Goal: Transaction & Acquisition: Book appointment/travel/reservation

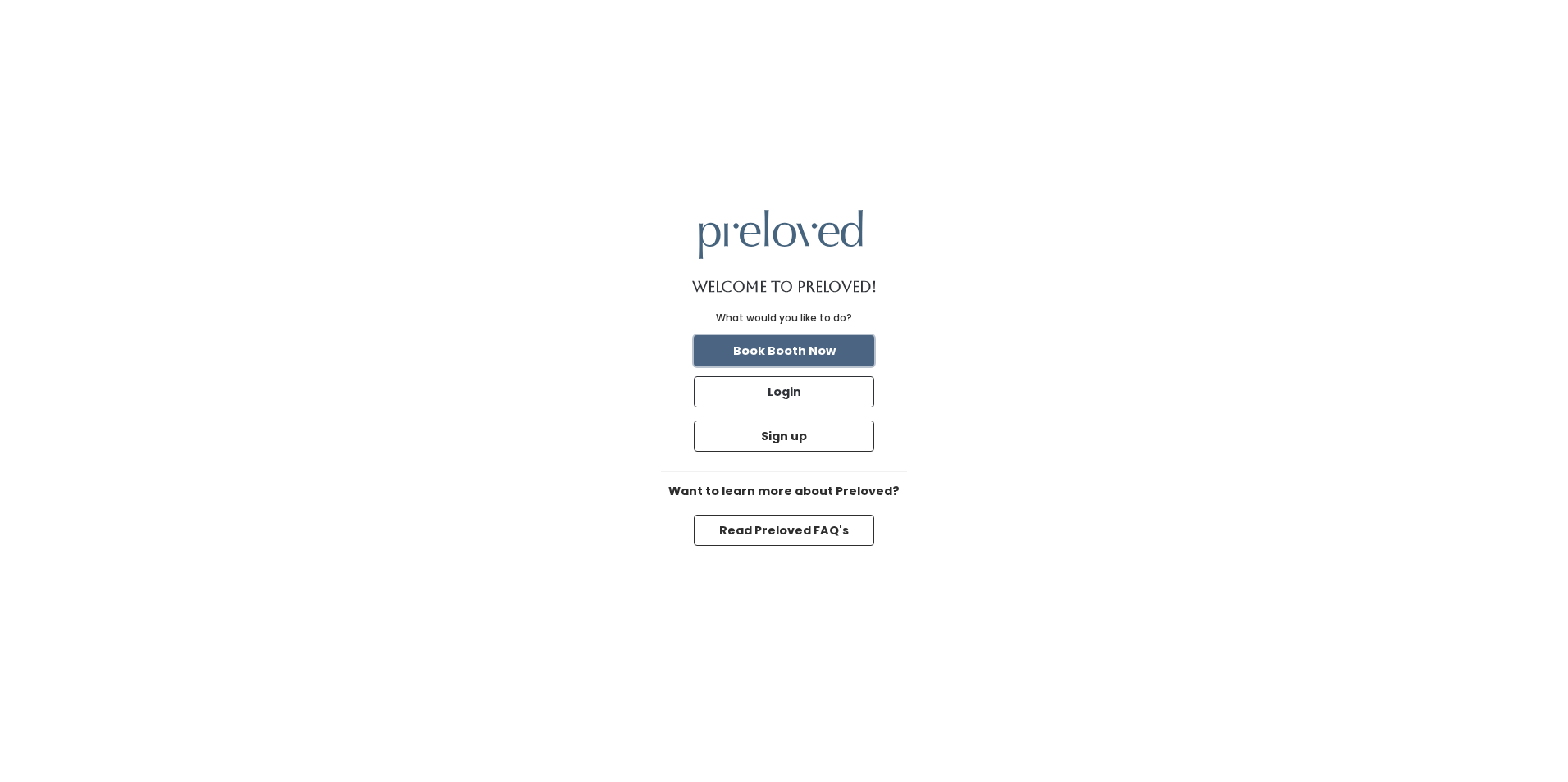
click at [750, 350] on button "Book Booth Now" at bounding box center [784, 350] width 181 height 31
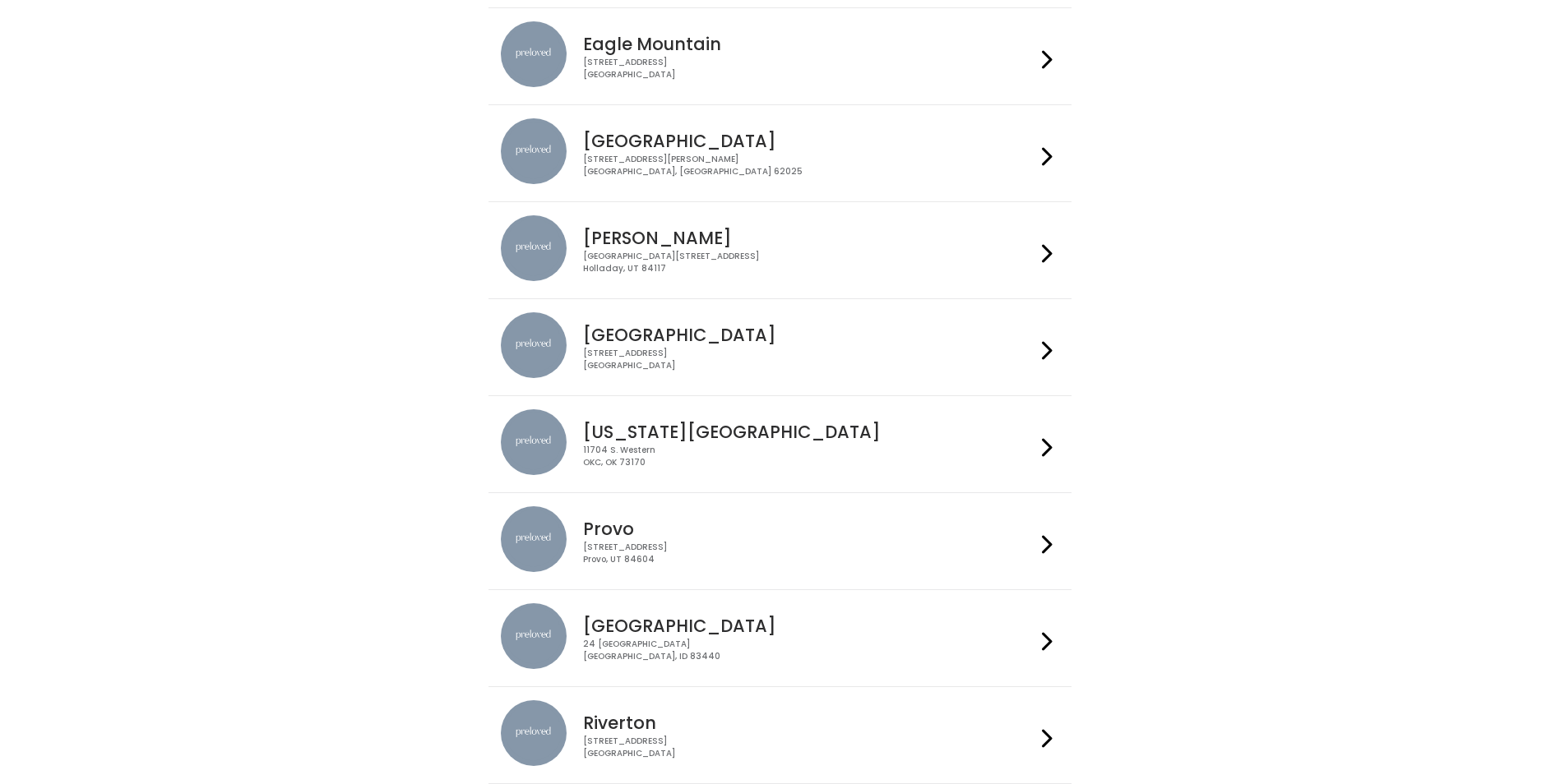
scroll to position [411, 0]
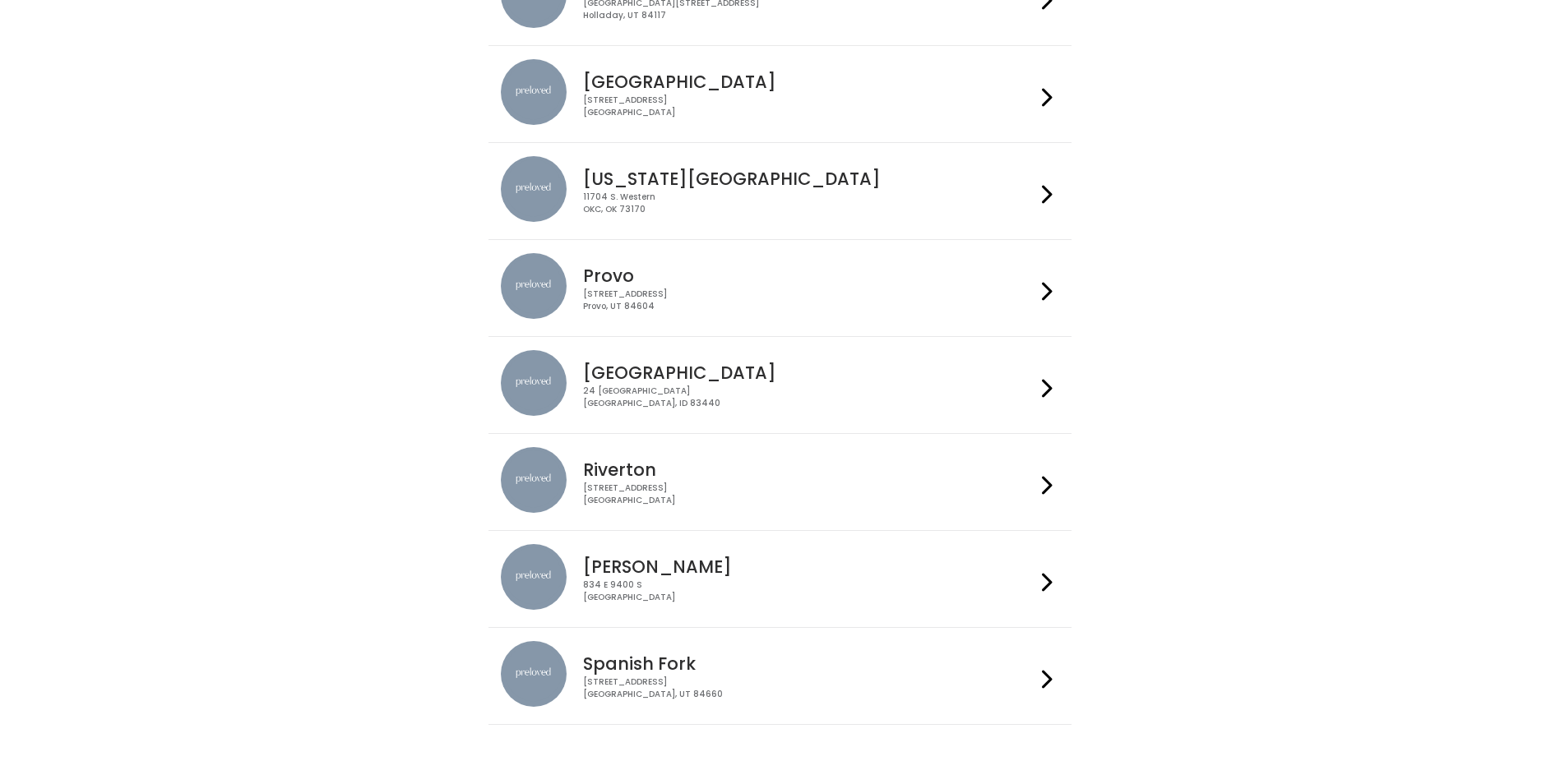
click at [706, 666] on h4 "Spanish Fork" at bounding box center [809, 664] width 452 height 19
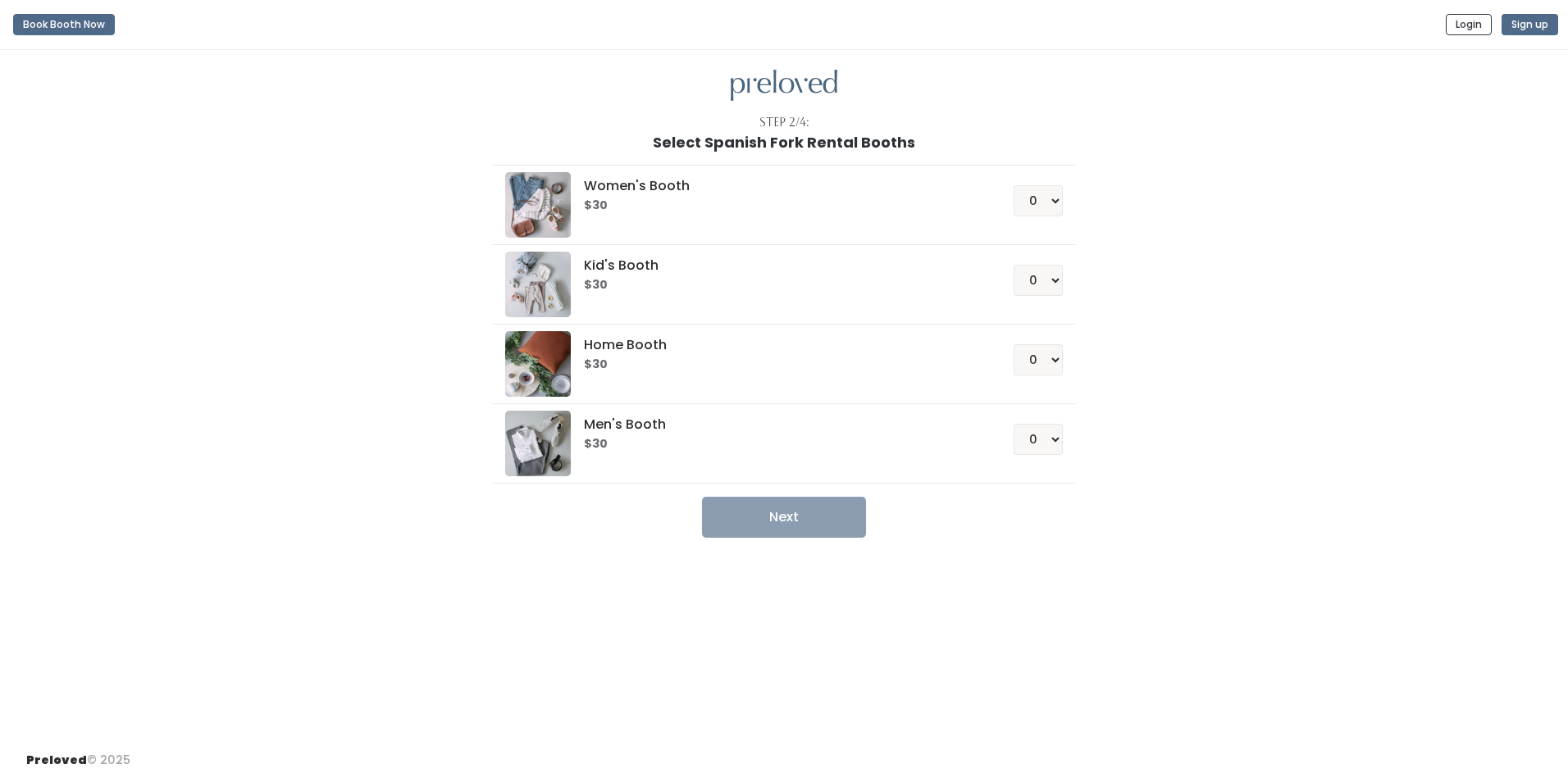
click at [650, 191] on h5 "Women's Booth" at bounding box center [778, 186] width 389 height 14
click at [1043, 198] on select "0 1 2 3 4" at bounding box center [1038, 200] width 49 height 31
select select "1"
click at [1014, 185] on select "0 1 2 3 4" at bounding box center [1038, 200] width 49 height 31
click at [831, 519] on button "Next" at bounding box center [784, 517] width 164 height 41
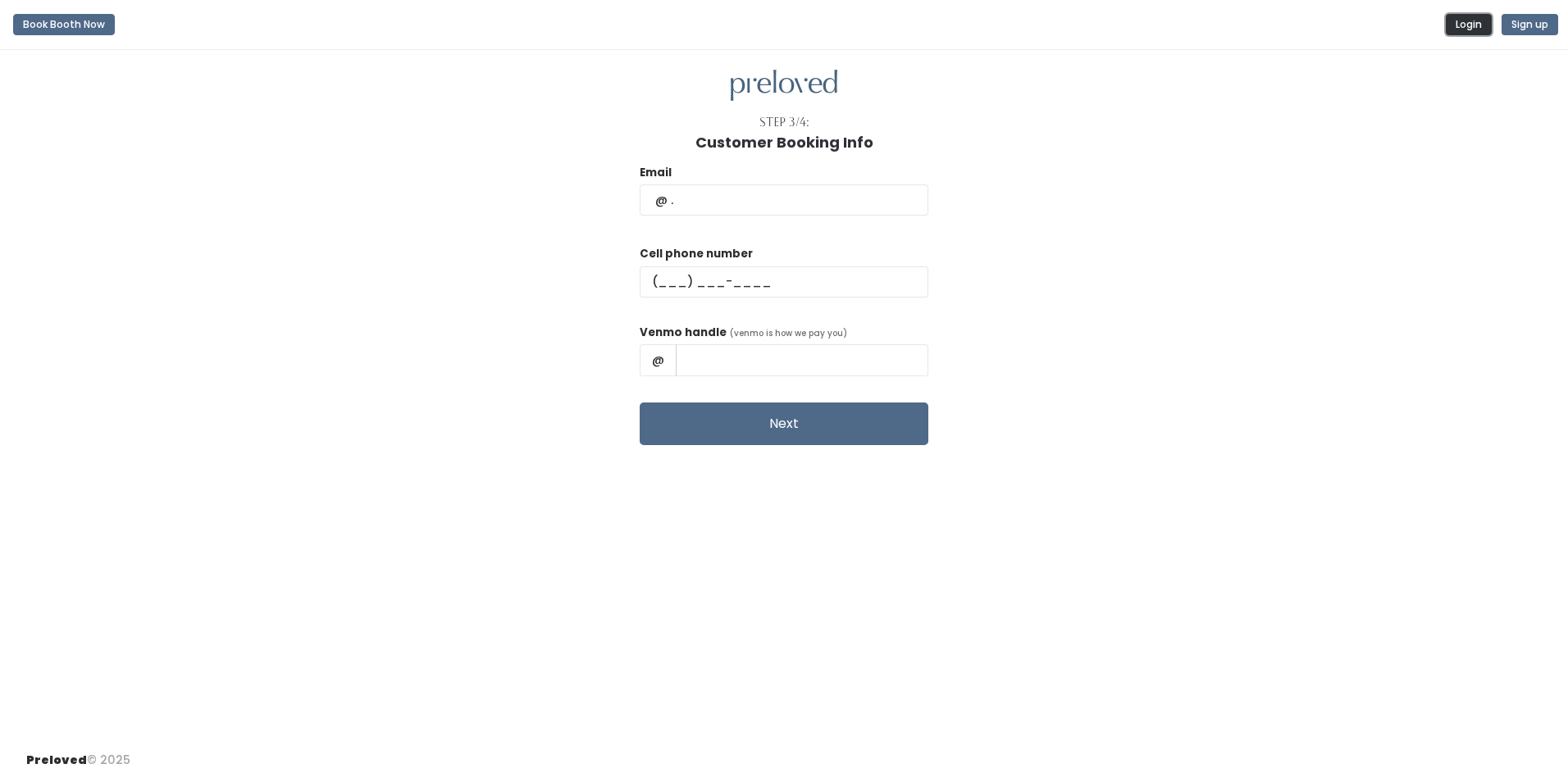
click at [1478, 19] on button "Login" at bounding box center [1469, 24] width 46 height 21
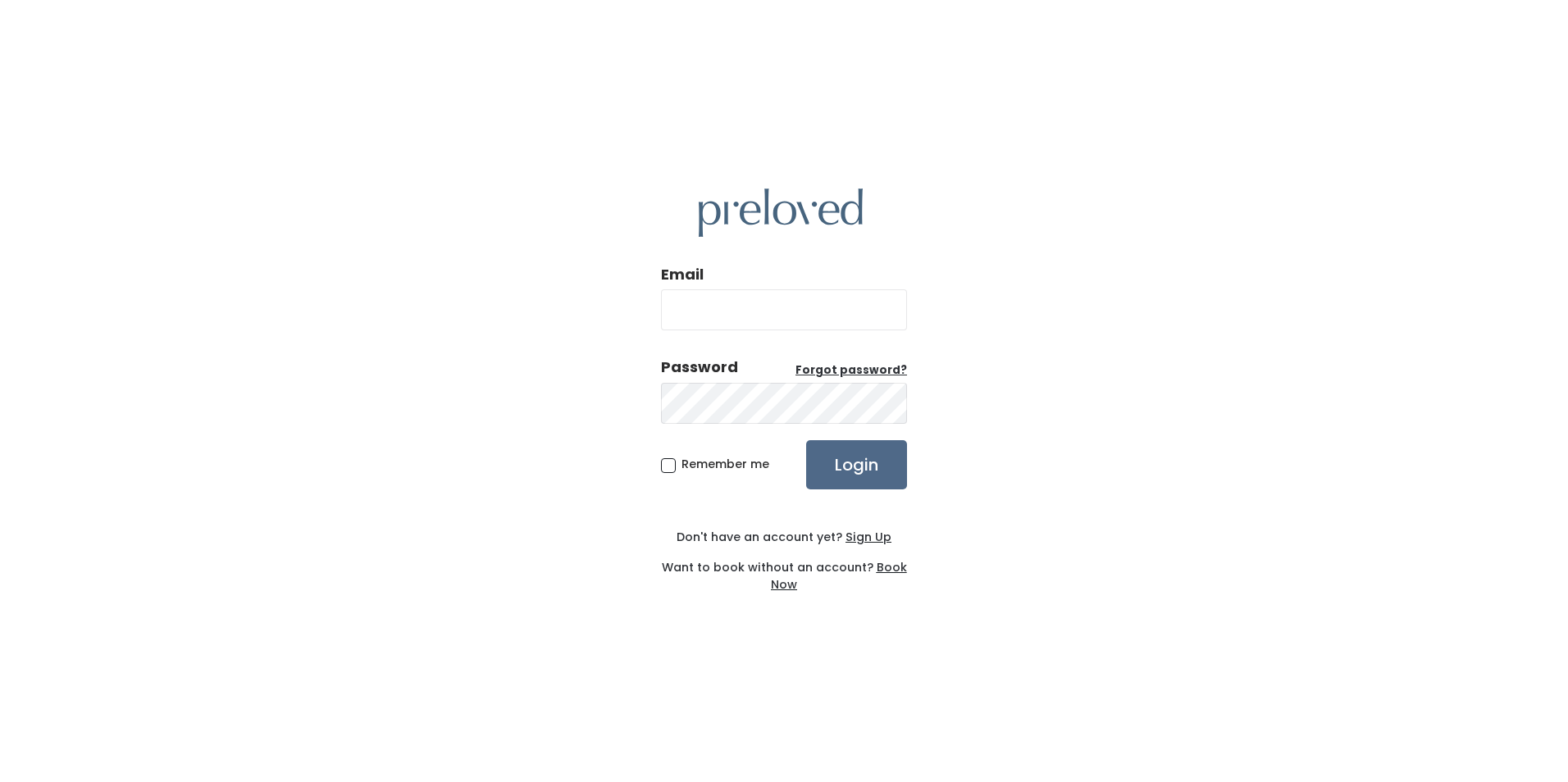
click at [760, 307] on input "Email" at bounding box center [784, 310] width 246 height 41
type input "[EMAIL_ADDRESS][DOMAIN_NAME]"
click at [806, 440] on input "Login" at bounding box center [856, 464] width 101 height 49
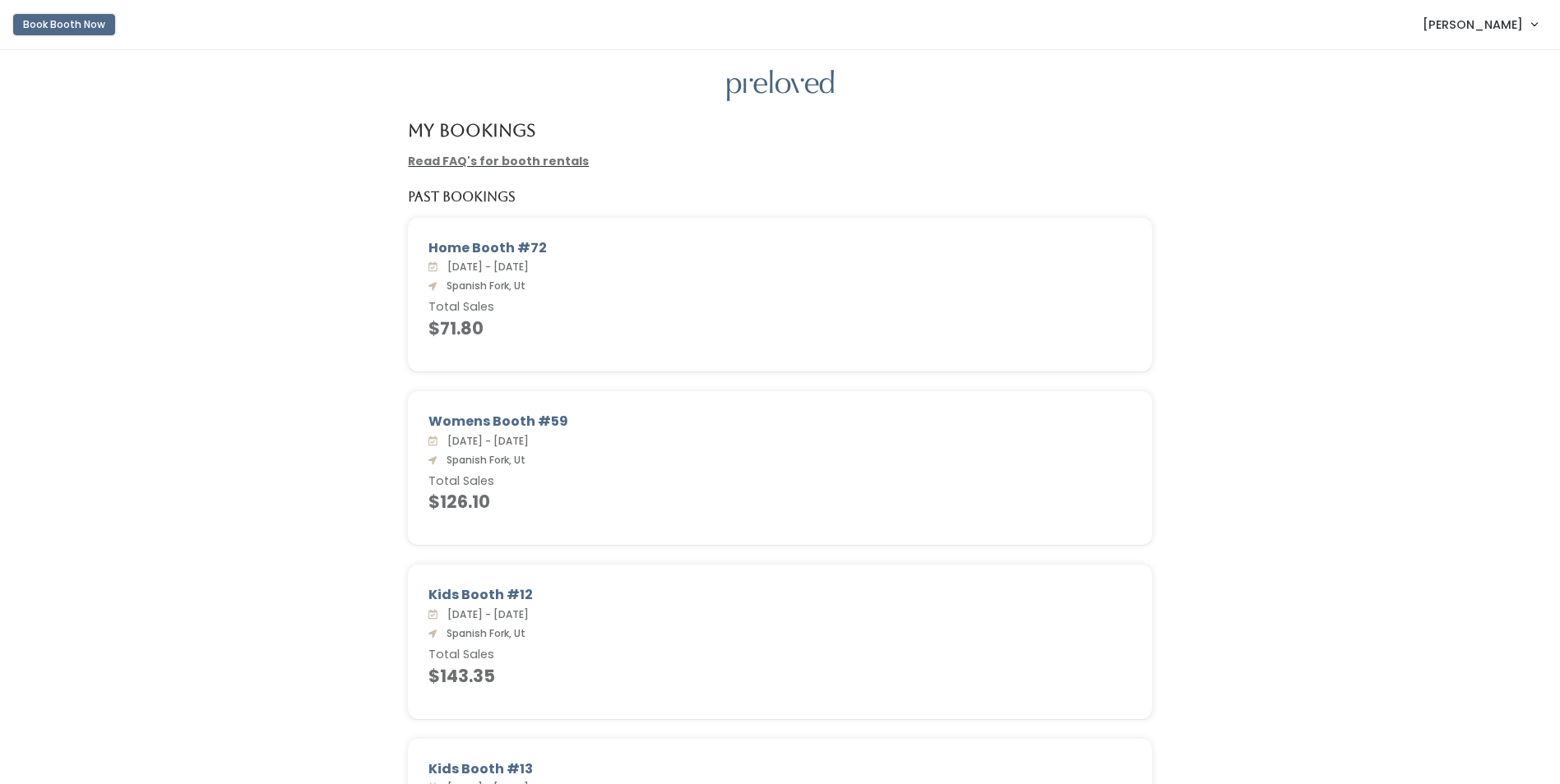
click at [85, 21] on button "Book Booth Now" at bounding box center [64, 25] width 102 height 21
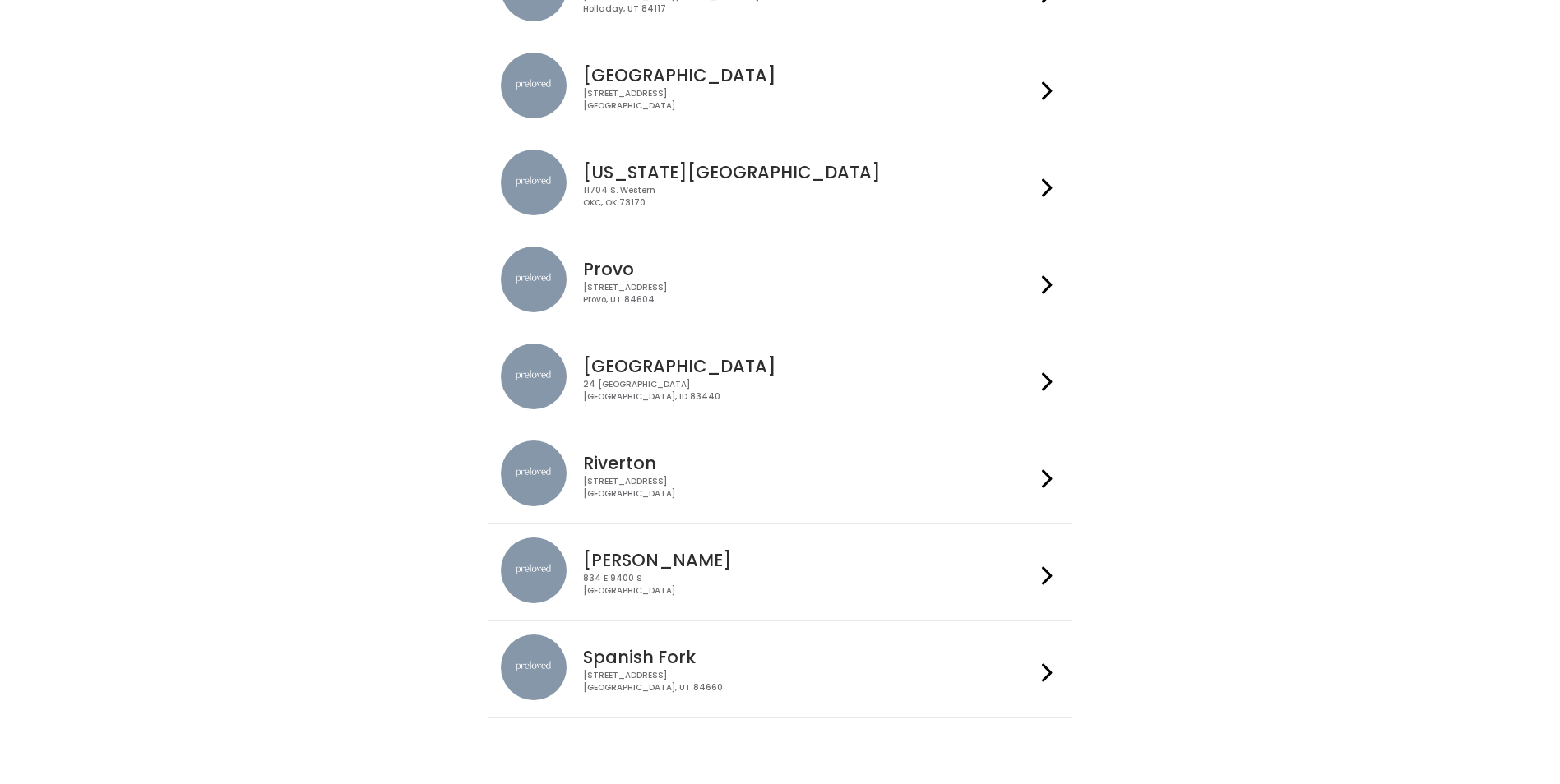
scroll to position [461, 0]
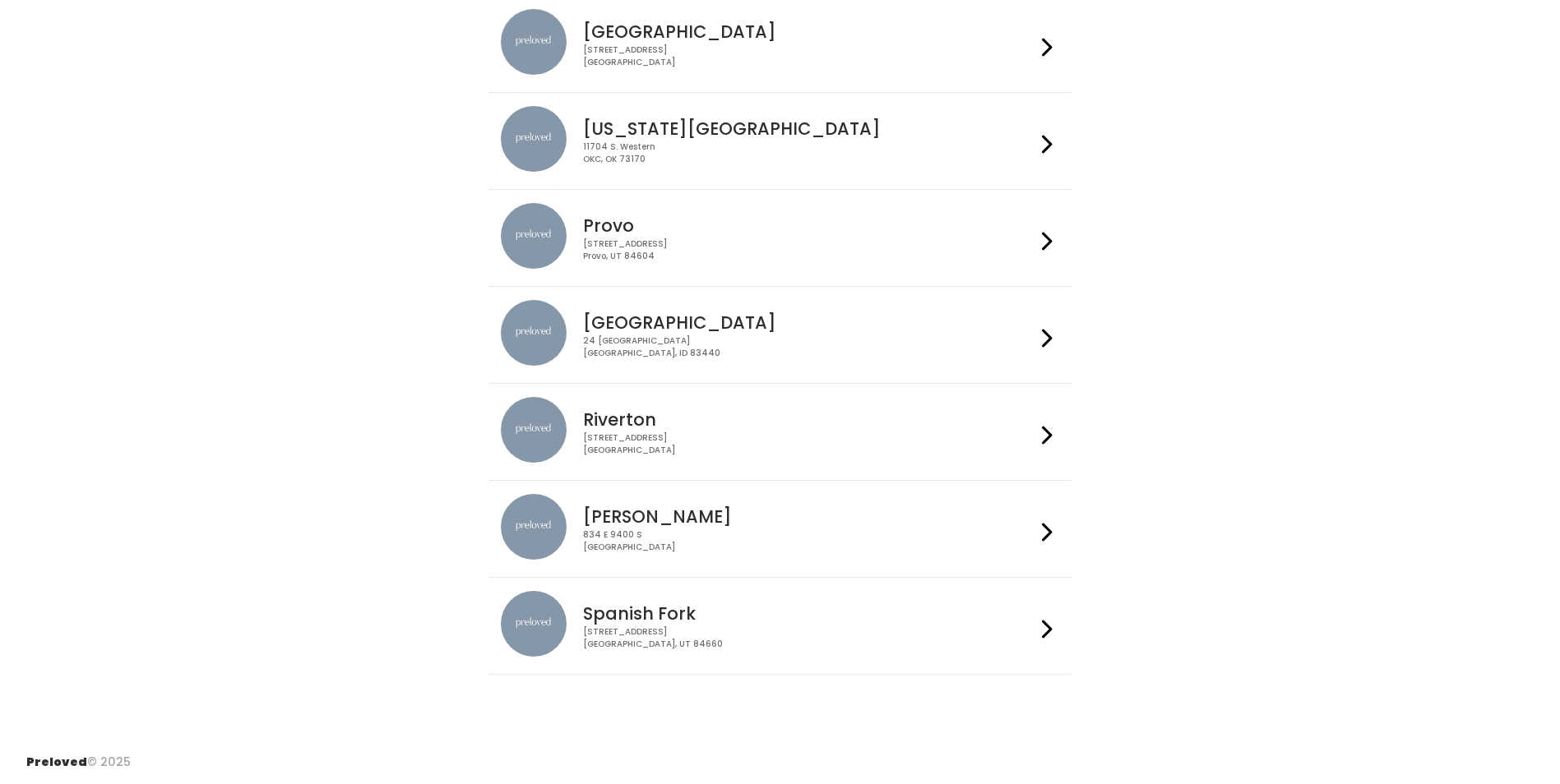
click at [857, 622] on h4 "Spanish Fork" at bounding box center [809, 614] width 452 height 19
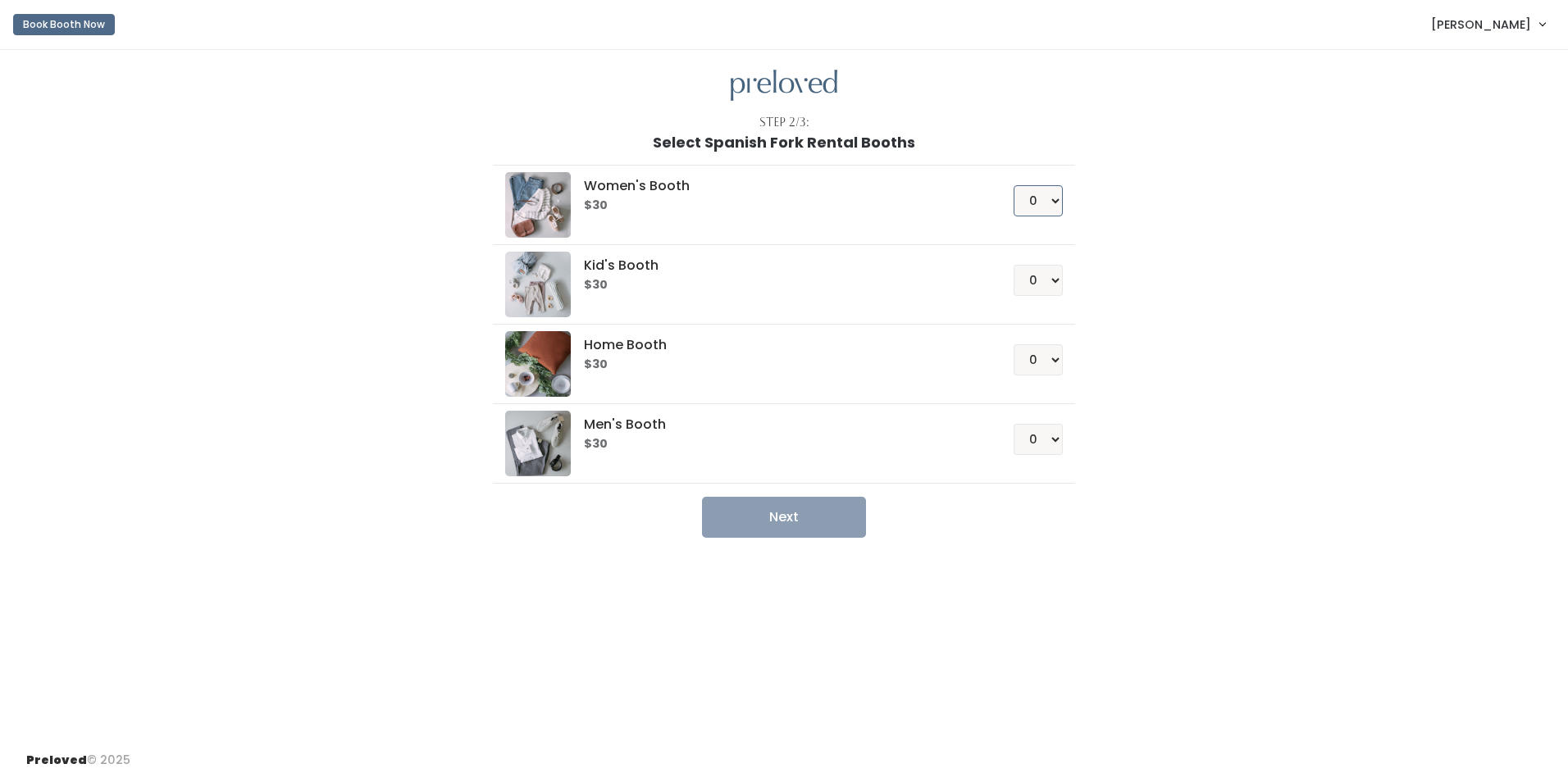
click at [1047, 204] on select "0 1 2 3 4" at bounding box center [1038, 200] width 49 height 31
click at [1014, 185] on select "0 1 2 3 4" at bounding box center [1038, 200] width 49 height 31
click at [777, 521] on button "Next" at bounding box center [784, 517] width 164 height 41
click at [1048, 203] on select "0 1 2 3 4" at bounding box center [1038, 200] width 49 height 31
select select "2"
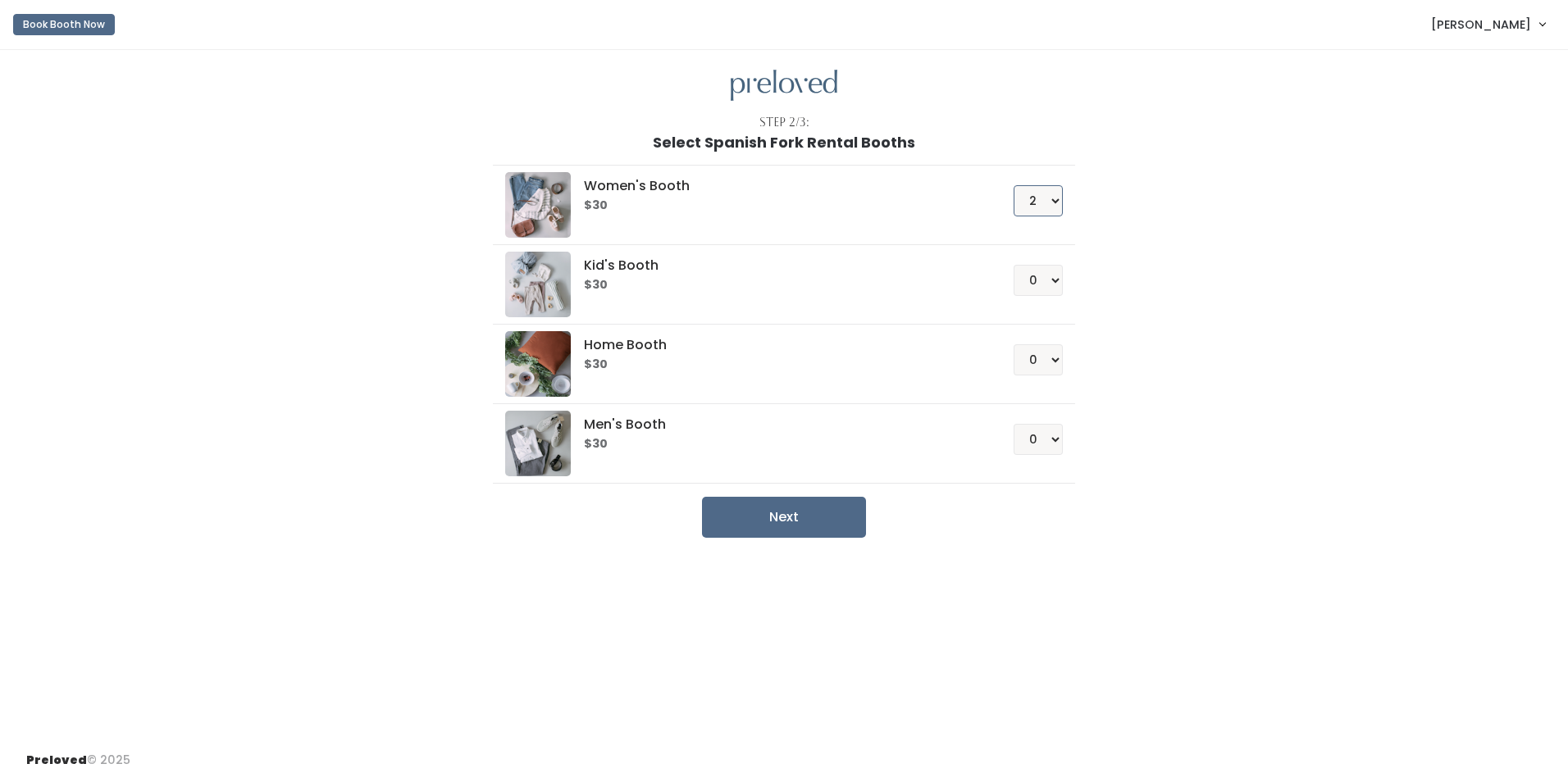
click at [1014, 185] on select "0 1 2 3 4" at bounding box center [1038, 200] width 49 height 31
click at [1037, 447] on select "0 1 2 3 4" at bounding box center [1038, 439] width 49 height 31
click at [1126, 291] on div "Women's Booth $30 0 1 2 3 4 Kid's Booth $30 0 1 2 3 4 0" at bounding box center [784, 345] width 902 height 387
click at [1040, 281] on select "0 1 2 3 4" at bounding box center [1038, 280] width 49 height 31
select select "1"
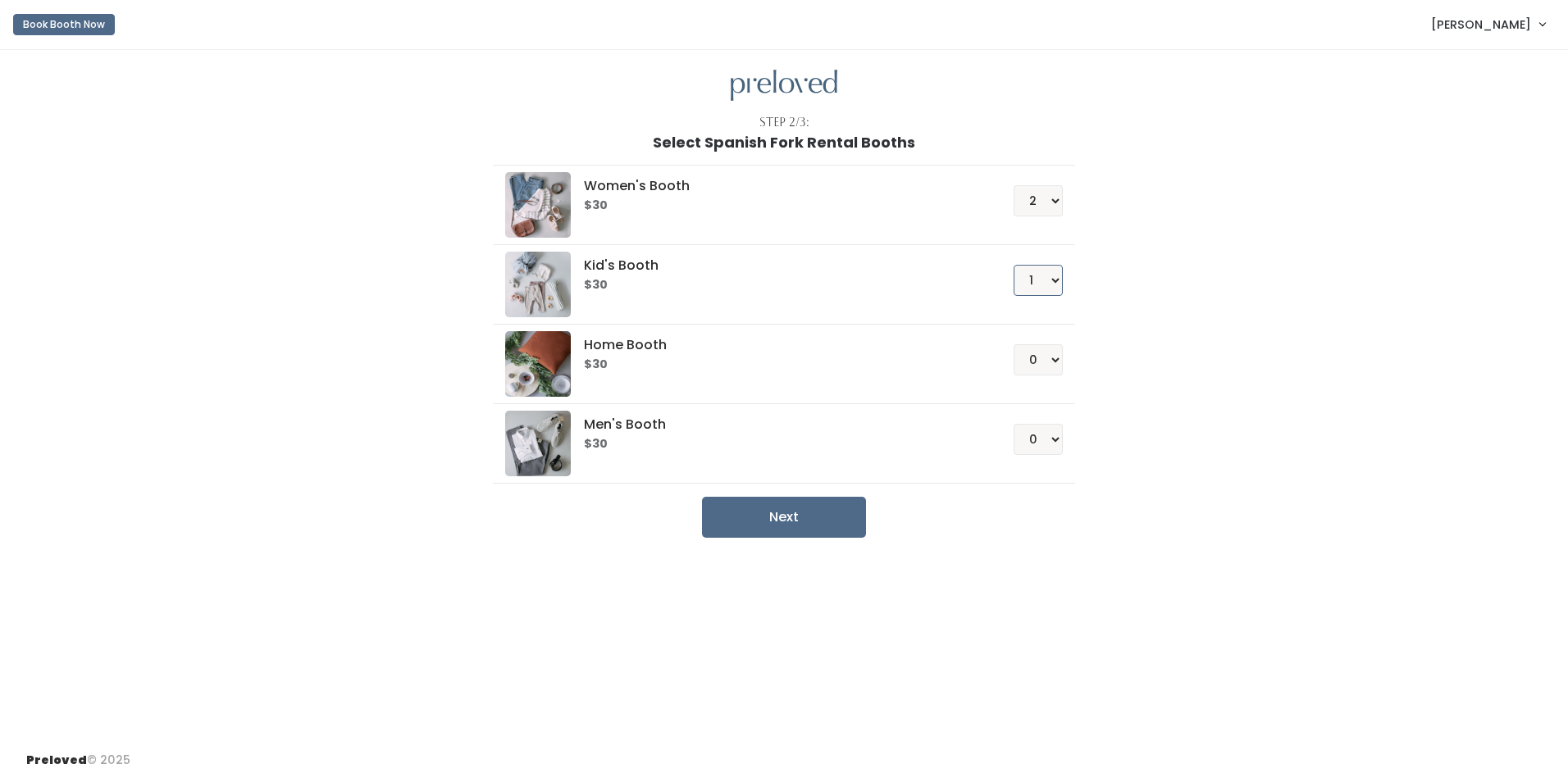
click at [1014, 265] on select "0 1 2 3 4" at bounding box center [1038, 280] width 49 height 31
click at [829, 503] on button "Next" at bounding box center [784, 517] width 164 height 41
click at [1028, 283] on select "0 1 2 3 4" at bounding box center [1038, 280] width 49 height 31
click at [894, 370] on h6 "$30" at bounding box center [778, 365] width 389 height 14
click at [1026, 361] on select "0 1 2 3 4" at bounding box center [1038, 360] width 49 height 31
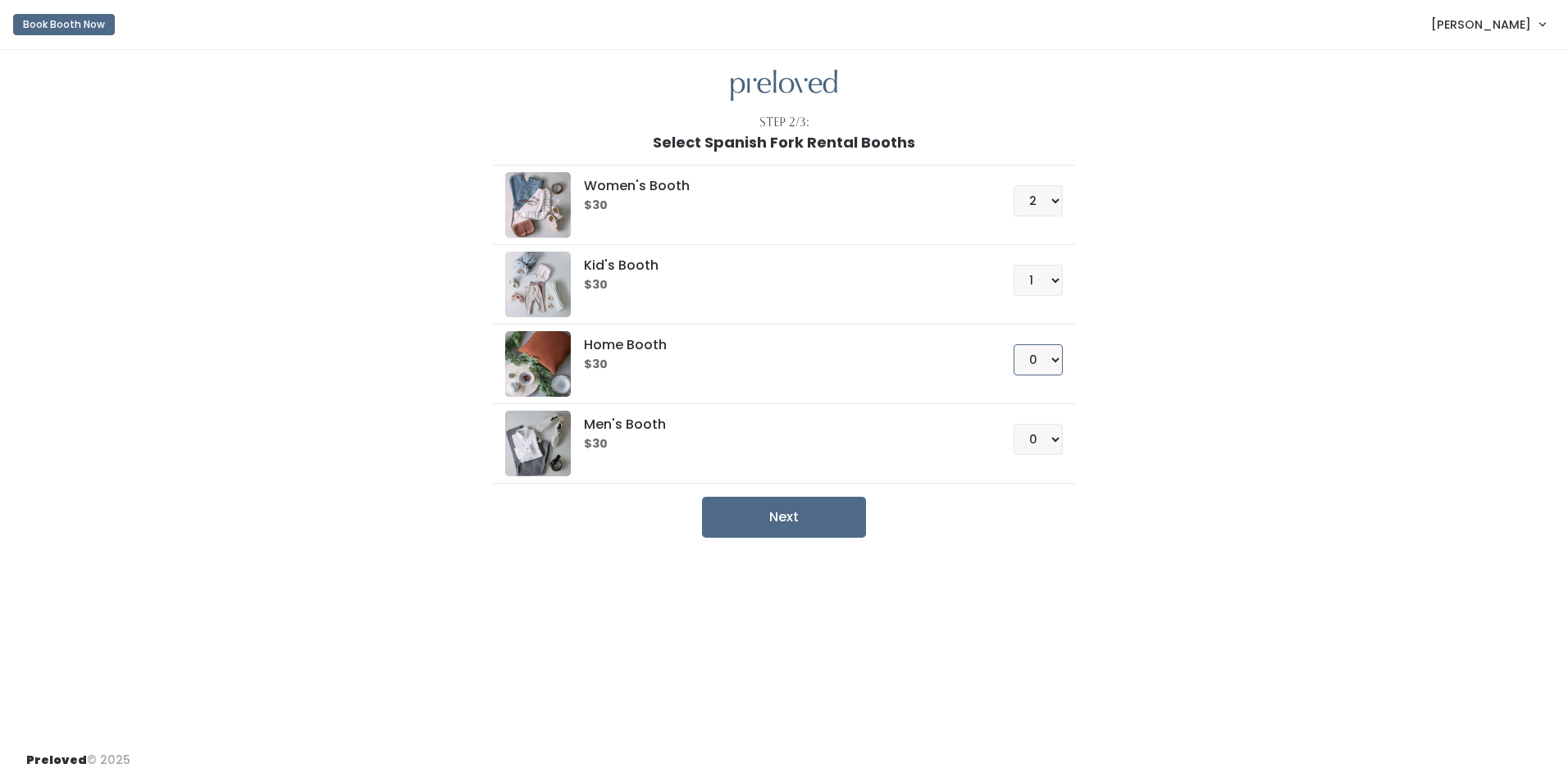
click at [1014, 345] on select "0 1 2 3 4" at bounding box center [1038, 360] width 49 height 31
click at [862, 508] on div "Next" at bounding box center [783, 517] width 581 height 41
click at [852, 507] on button "Next" at bounding box center [784, 517] width 164 height 41
click at [1051, 369] on select "0 1 2 3 4" at bounding box center [1038, 360] width 49 height 31
select select "0"
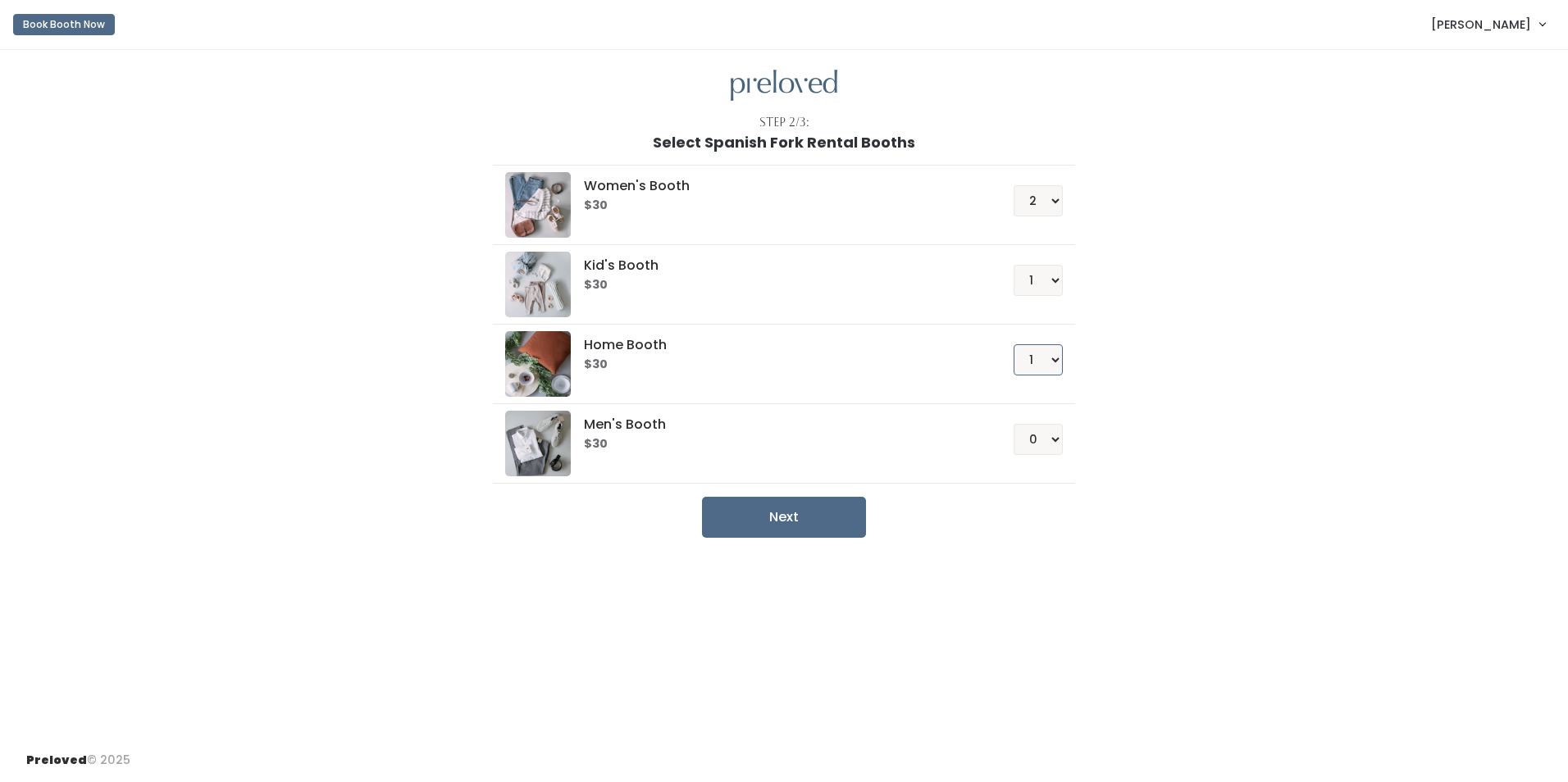
click at [1014, 345] on select "0 1 2 3 4" at bounding box center [1038, 360] width 49 height 31
click at [1045, 449] on select "0 1 2 3 4" at bounding box center [1038, 439] width 49 height 31
select select "1"
click at [1014, 424] on select "0 1 2 3 4" at bounding box center [1038, 439] width 49 height 31
click at [1040, 367] on select "0 1 2 3 4" at bounding box center [1038, 360] width 49 height 31
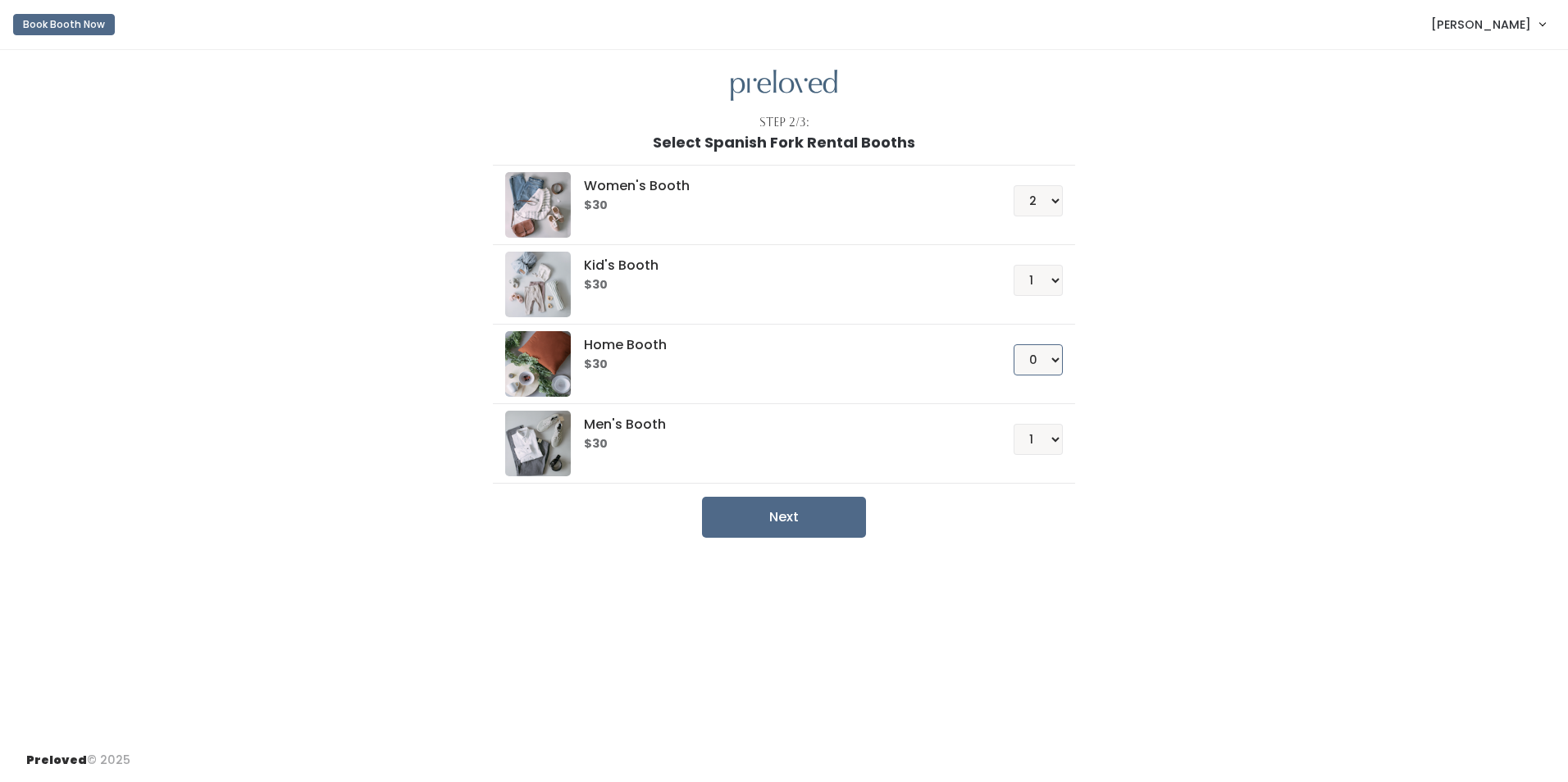
select select "1"
click at [1014, 345] on select "0 1 2 3 4" at bounding box center [1038, 360] width 49 height 31
click at [785, 509] on button "Next" at bounding box center [784, 517] width 164 height 41
click at [1039, 447] on select "0 1 2 3 4" at bounding box center [1038, 439] width 49 height 31
select select "0"
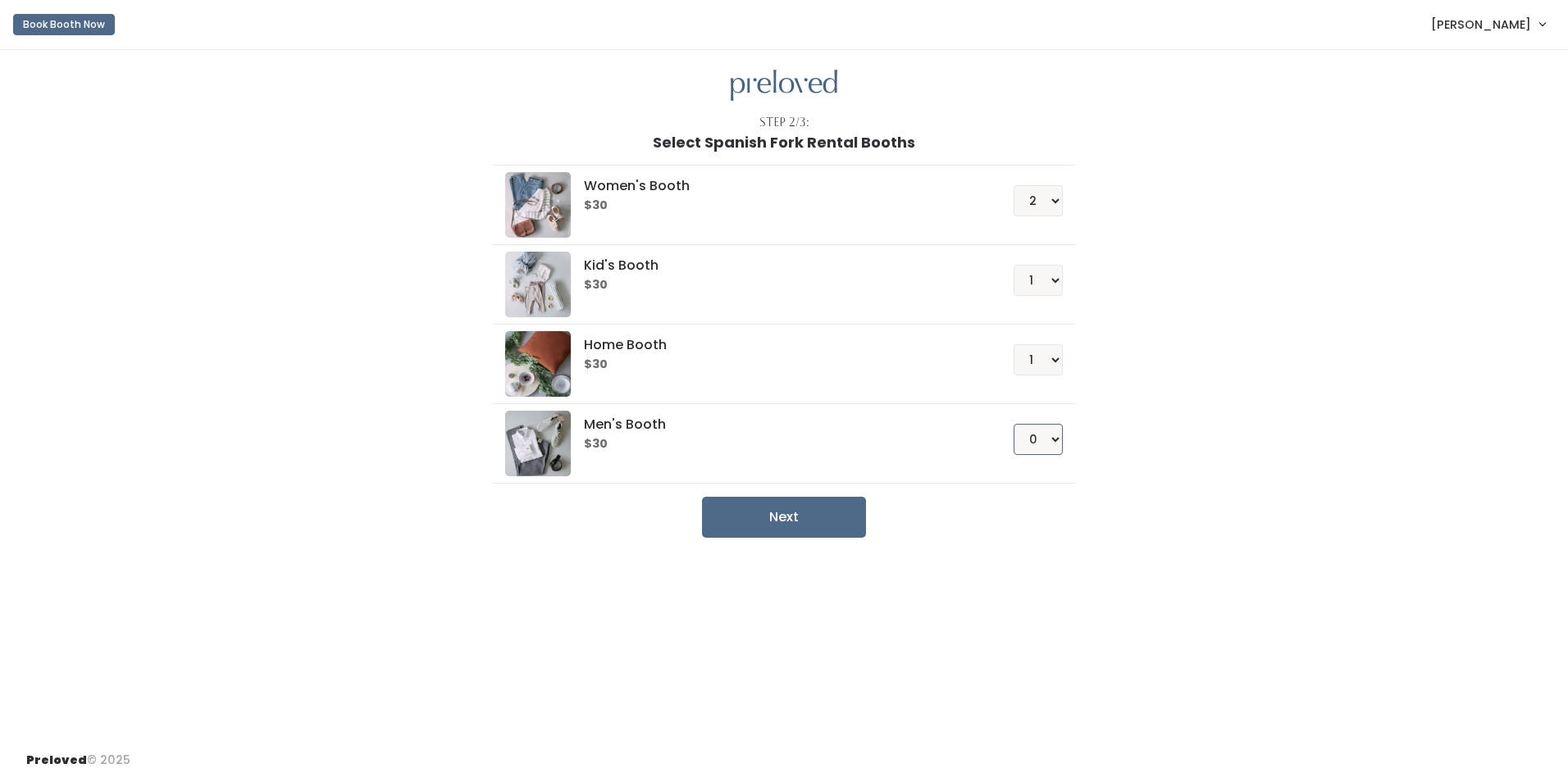
click at [1014, 424] on select "0 1 2 3 4" at bounding box center [1038, 439] width 49 height 31
drag, startPoint x: 1030, startPoint y: 359, endPoint x: 1031, endPoint y: 368, distance: 9.1
click at [1030, 359] on select "0 1 2 3 4" at bounding box center [1038, 360] width 49 height 31
select select "0"
click at [1014, 345] on select "0 1 2 3 4" at bounding box center [1038, 360] width 49 height 31
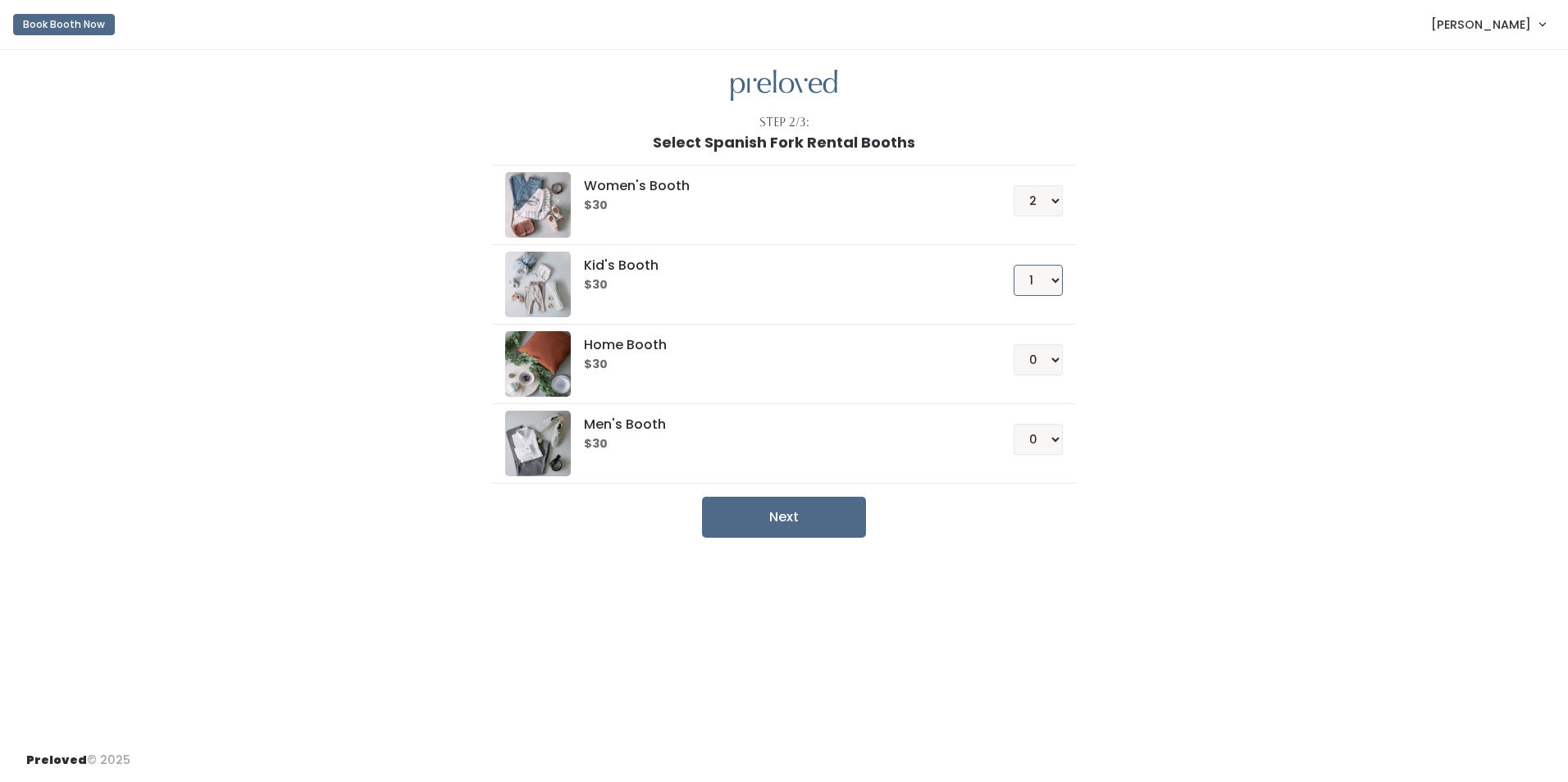
drag, startPoint x: 1035, startPoint y: 284, endPoint x: 1035, endPoint y: 294, distance: 10.0
click at [1035, 284] on select "0 1 2 3 4" at bounding box center [1038, 280] width 49 height 31
select select "0"
click at [1014, 265] on select "0 1 2 3 4" at bounding box center [1038, 280] width 49 height 31
click at [1037, 199] on select "0 1 2 3 4" at bounding box center [1038, 200] width 49 height 31
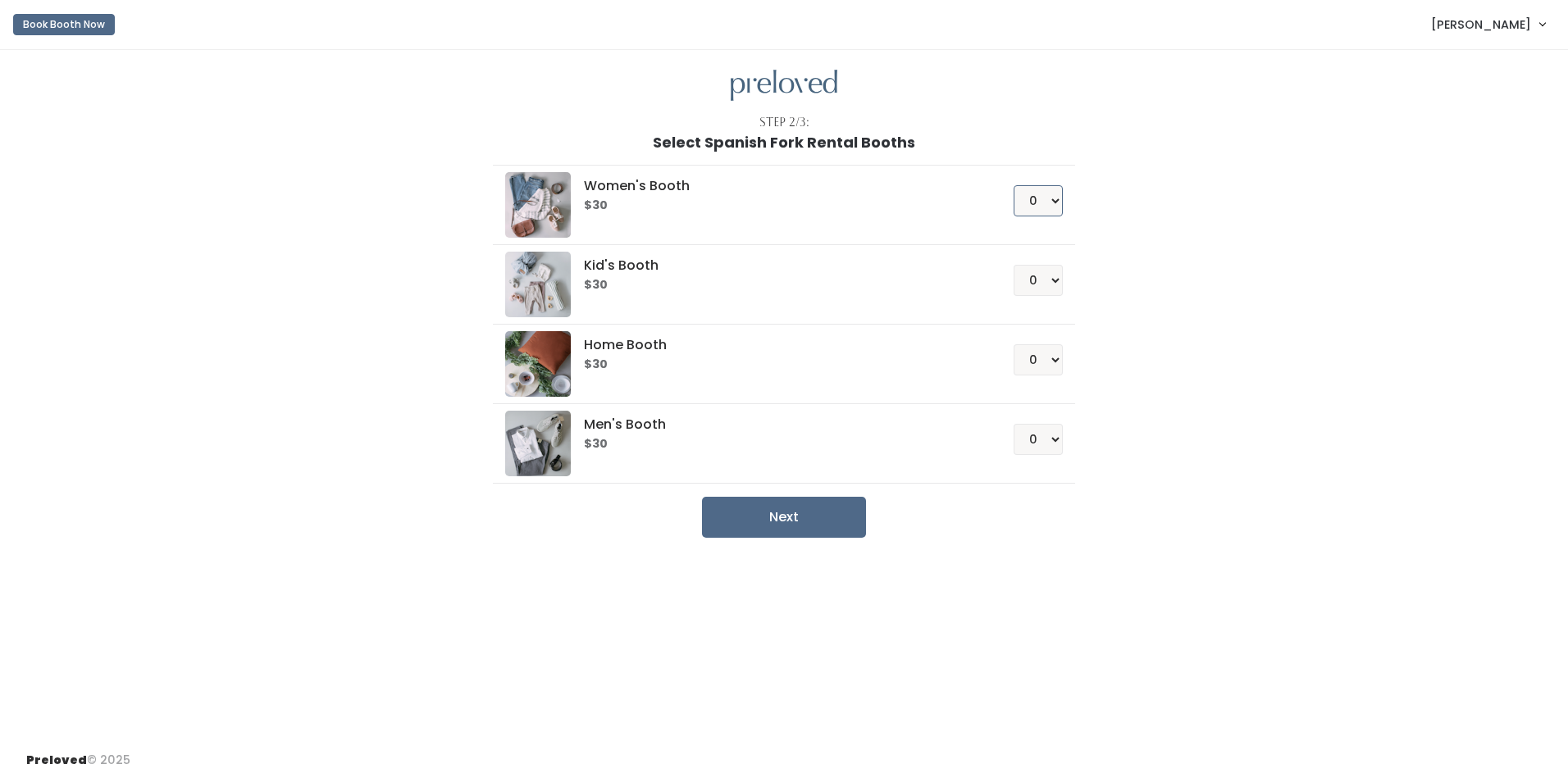
click at [1014, 185] on select "0 1 2 3 4" at bounding box center [1038, 200] width 49 height 31
click at [1034, 205] on select "0 1 2 3 4" at bounding box center [1038, 200] width 49 height 31
click at [1014, 185] on select "0 1 2 3 4" at bounding box center [1038, 200] width 49 height 31
click at [842, 519] on button "Next" at bounding box center [784, 517] width 164 height 41
click at [1043, 207] on select "0 1 2 3 4" at bounding box center [1038, 200] width 49 height 31
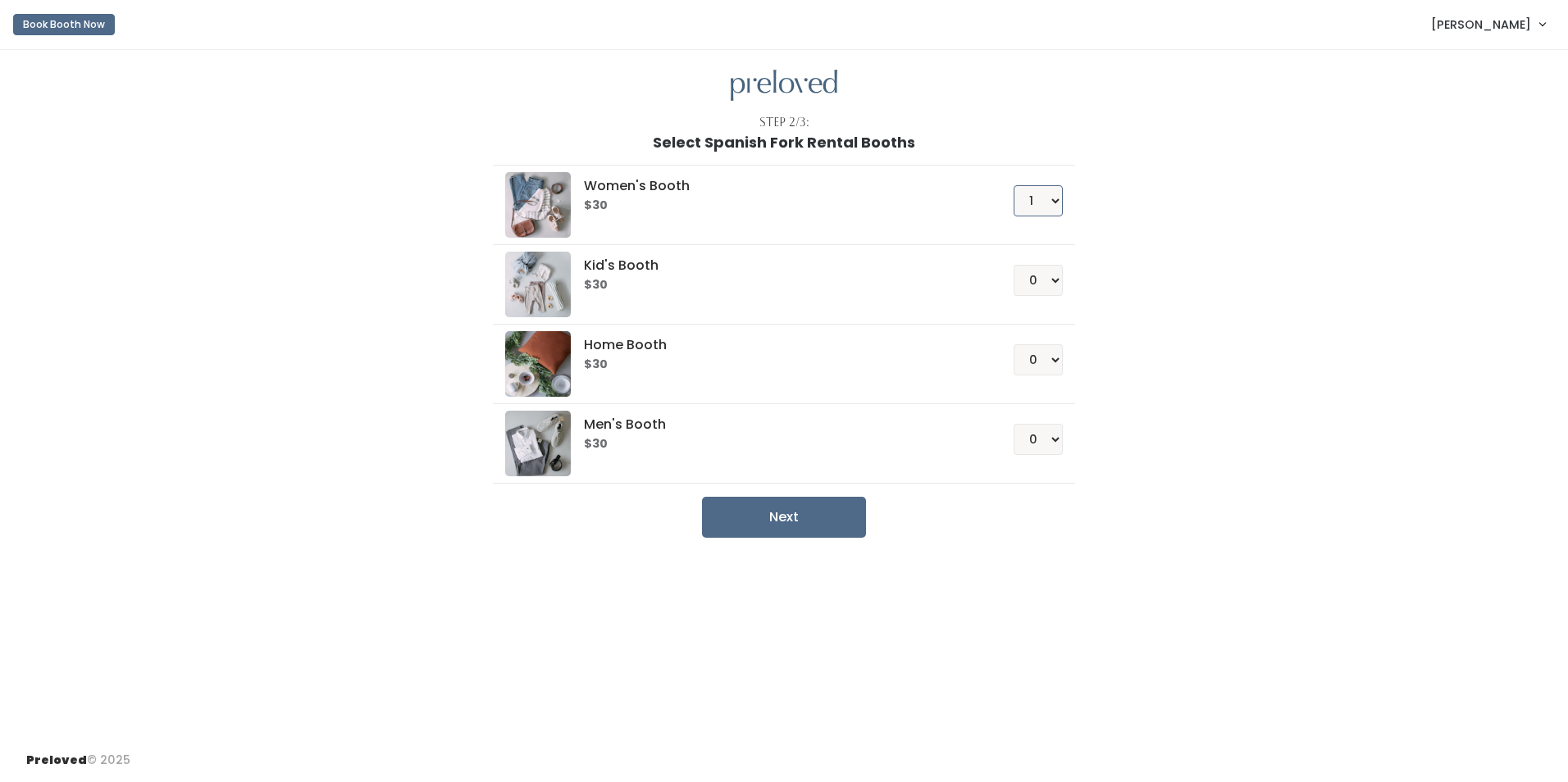
select select "0"
click at [1014, 185] on select "0 1 2 3 4" at bounding box center [1038, 200] width 49 height 31
click at [1033, 278] on select "0 1 2 3 4" at bounding box center [1038, 280] width 49 height 31
click at [1014, 265] on select "0 1 2 3 4" at bounding box center [1038, 280] width 49 height 31
click at [797, 513] on button "Next" at bounding box center [784, 517] width 164 height 41
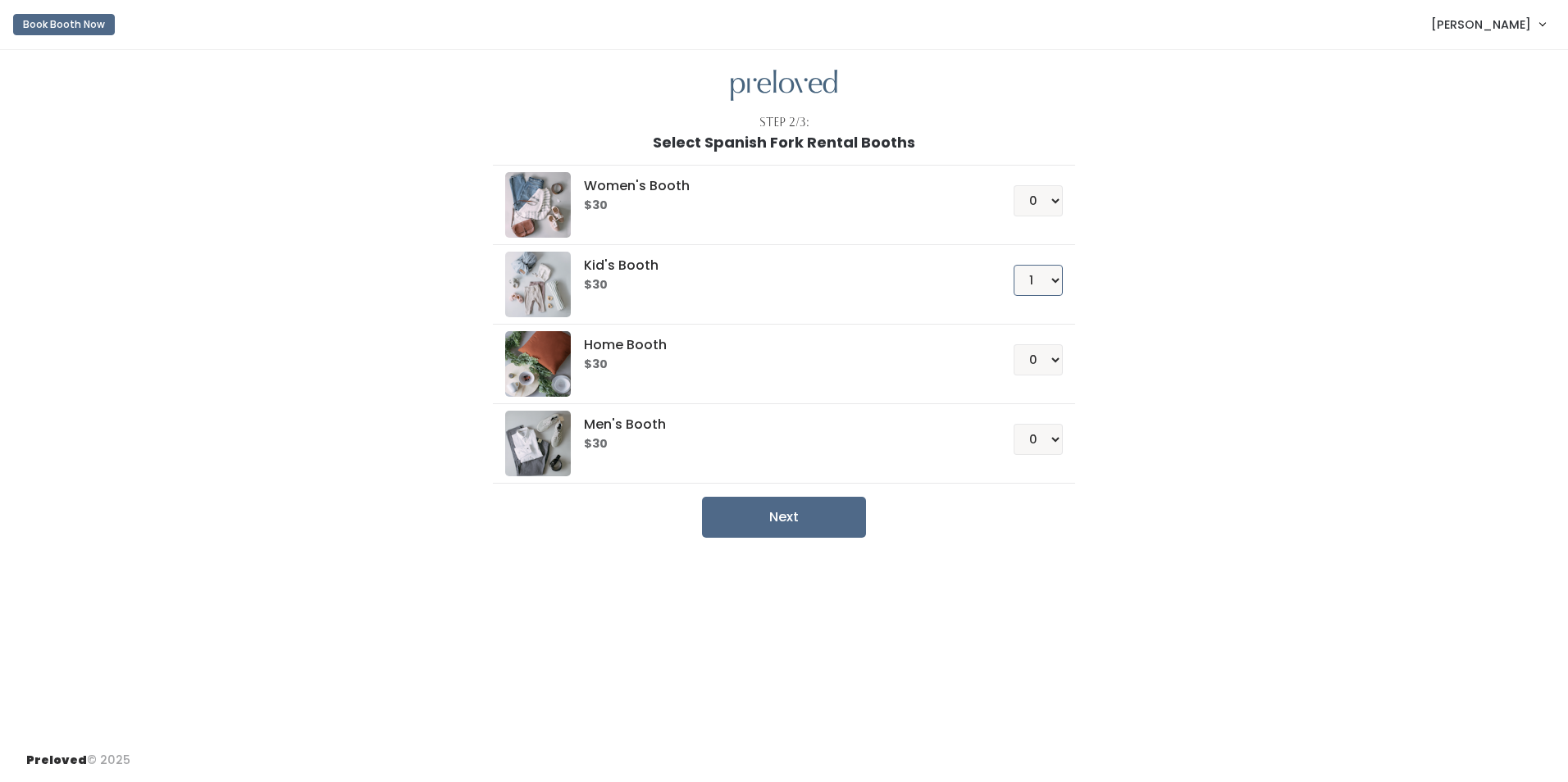
click at [1050, 271] on select "0 1 2 3 4" at bounding box center [1038, 280] width 49 height 31
select select "0"
click at [1014, 265] on select "0 1 2 3 4" at bounding box center [1038, 280] width 49 height 31
click at [1045, 363] on select "0 1 2 3 4" at bounding box center [1038, 360] width 49 height 31
click at [1014, 345] on select "0 1 2 3 4" at bounding box center [1038, 360] width 49 height 31
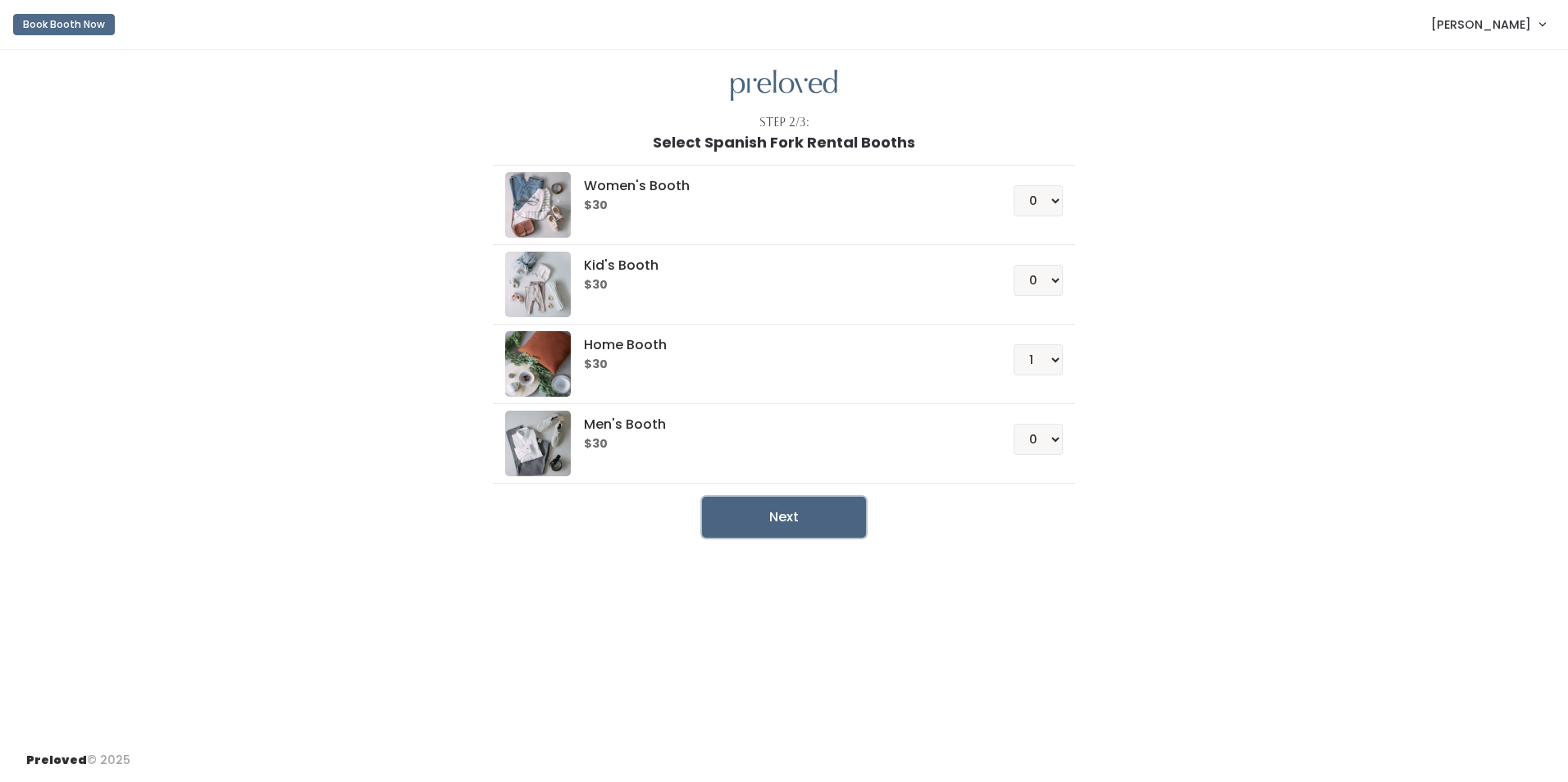
click at [781, 524] on button "Next" at bounding box center [784, 517] width 164 height 41
click at [1037, 357] on select "0 1 2 3 4" at bounding box center [1038, 360] width 49 height 31
select select "0"
click at [1014, 345] on select "0 1 2 3 4" at bounding box center [1038, 360] width 49 height 31
click at [1029, 431] on select "0 1 2 3 4" at bounding box center [1038, 439] width 49 height 31
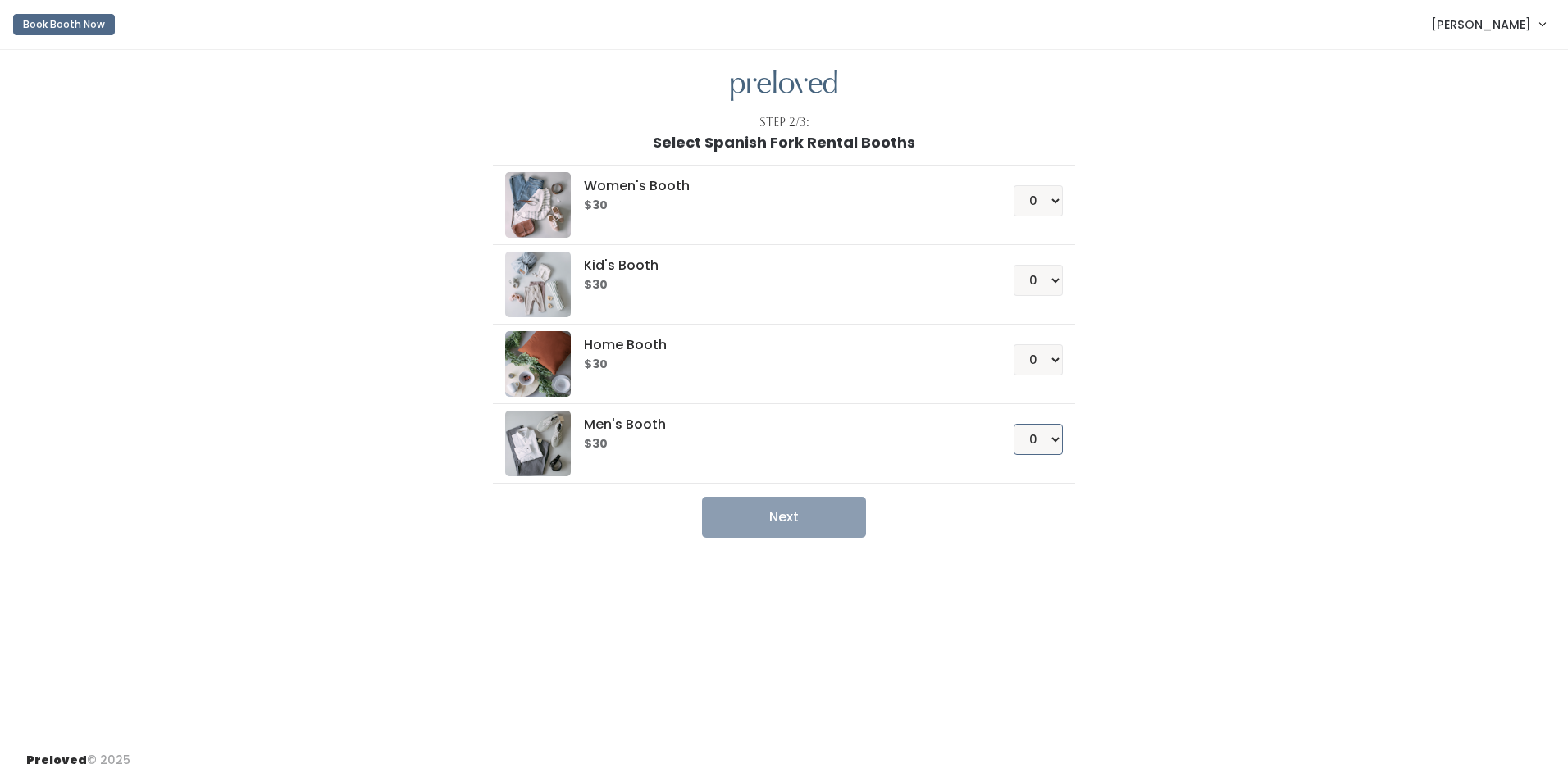
select select "1"
click at [1014, 424] on select "0 1 2 3 4" at bounding box center [1038, 439] width 49 height 31
click at [826, 514] on button "Next" at bounding box center [784, 517] width 164 height 41
click at [400, 233] on div at bounding box center [408, 345] width 150 height 387
drag, startPoint x: 366, startPoint y: 540, endPoint x: 357, endPoint y: 87, distance: 453.1
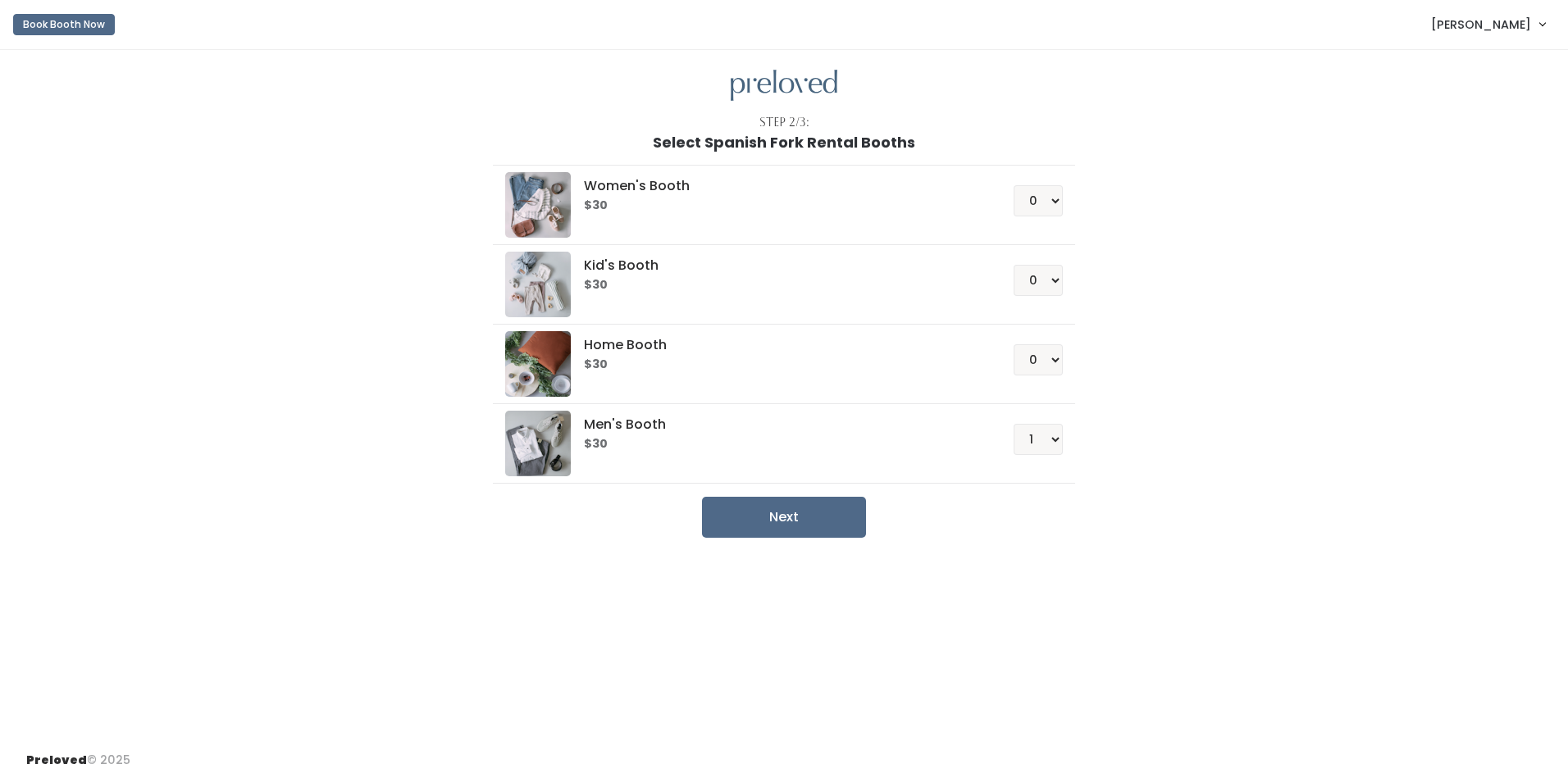
click at [367, 537] on div "Step 2/3: Select Spanish Fork Rental Booths Women's Booth $30 0 1 2 3 4 Kid's B…" at bounding box center [784, 394] width 1568 height 689
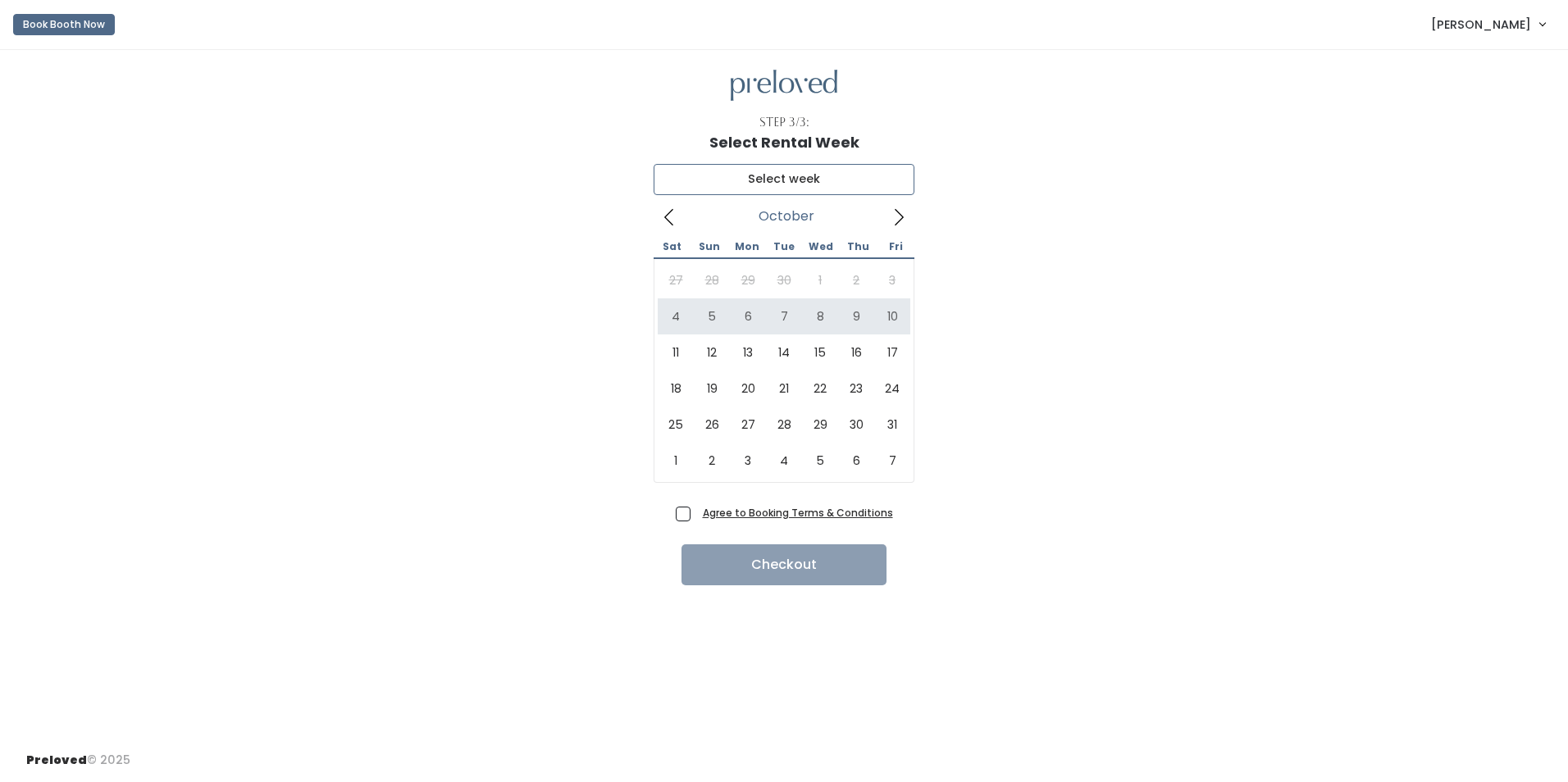
type input "October 4 to October 10"
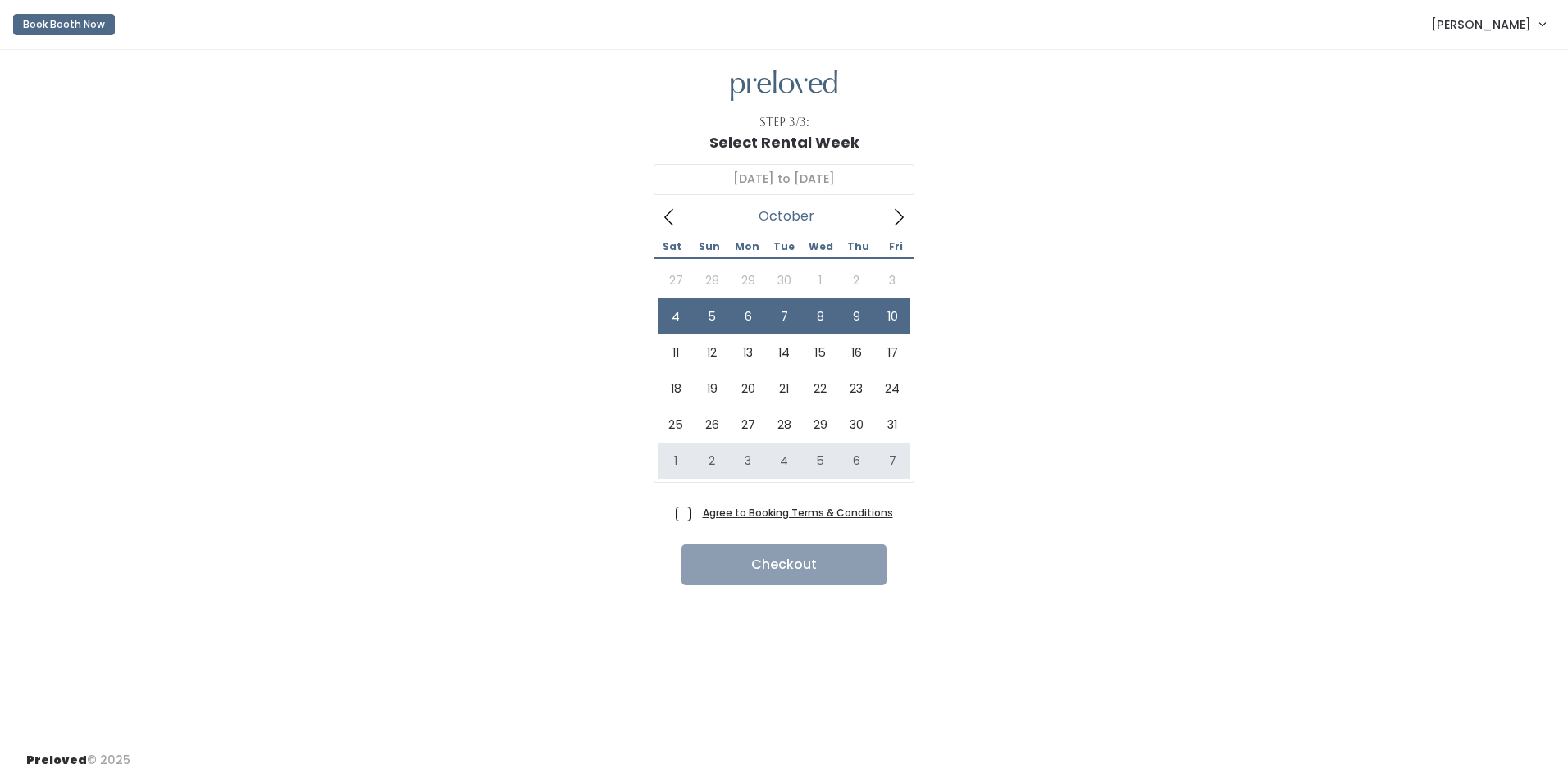
click at [696, 509] on span "Agree to Booking Terms & Conditions" at bounding box center [794, 512] width 197 height 16
click at [696, 509] on input "Agree to Booking Terms & Conditions" at bounding box center [701, 509] width 11 height 11
checkbox input "true"
click at [728, 559] on button "Checkout" at bounding box center [784, 565] width 205 height 41
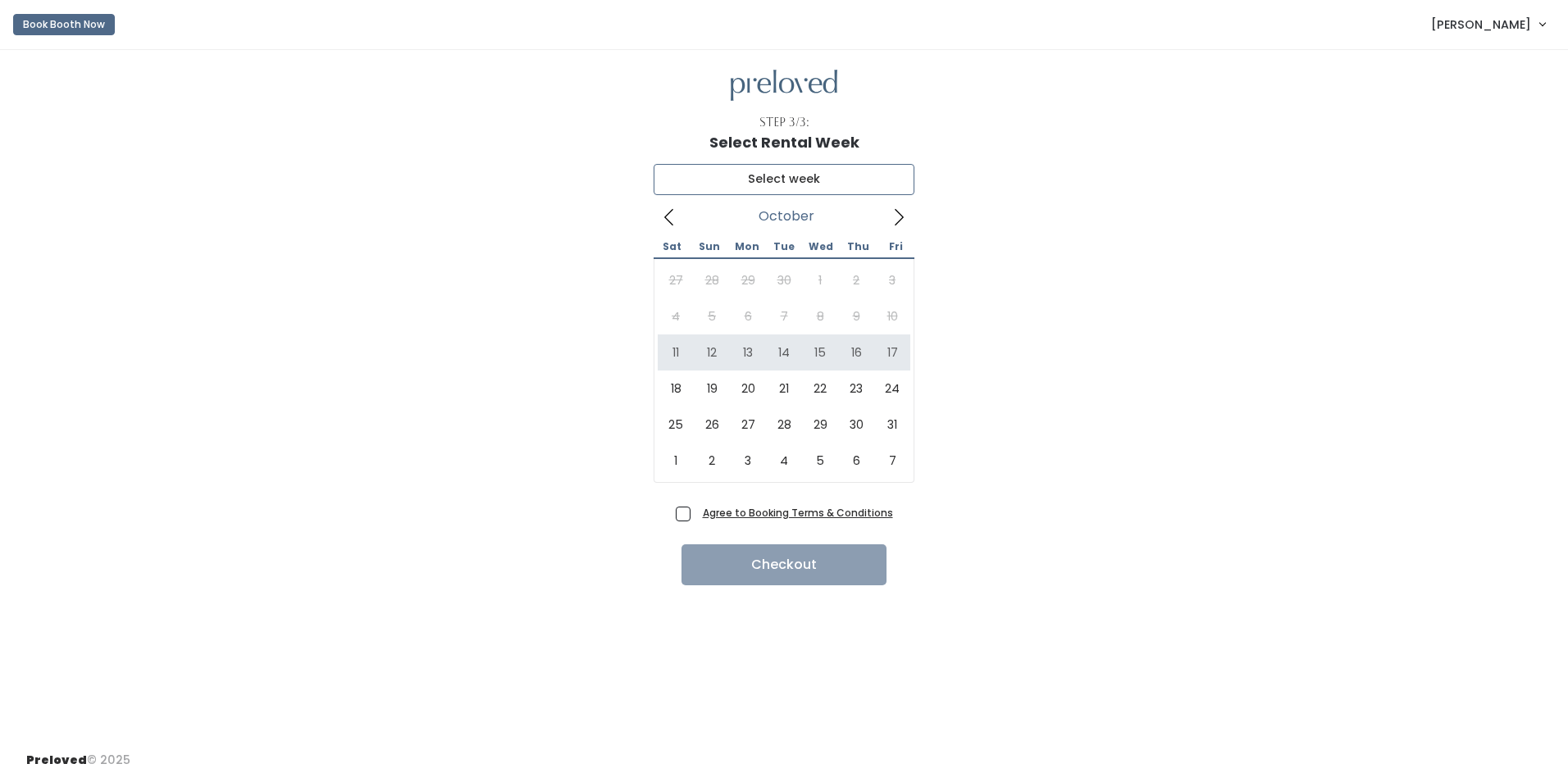
type input "[DATE] to [DATE]"
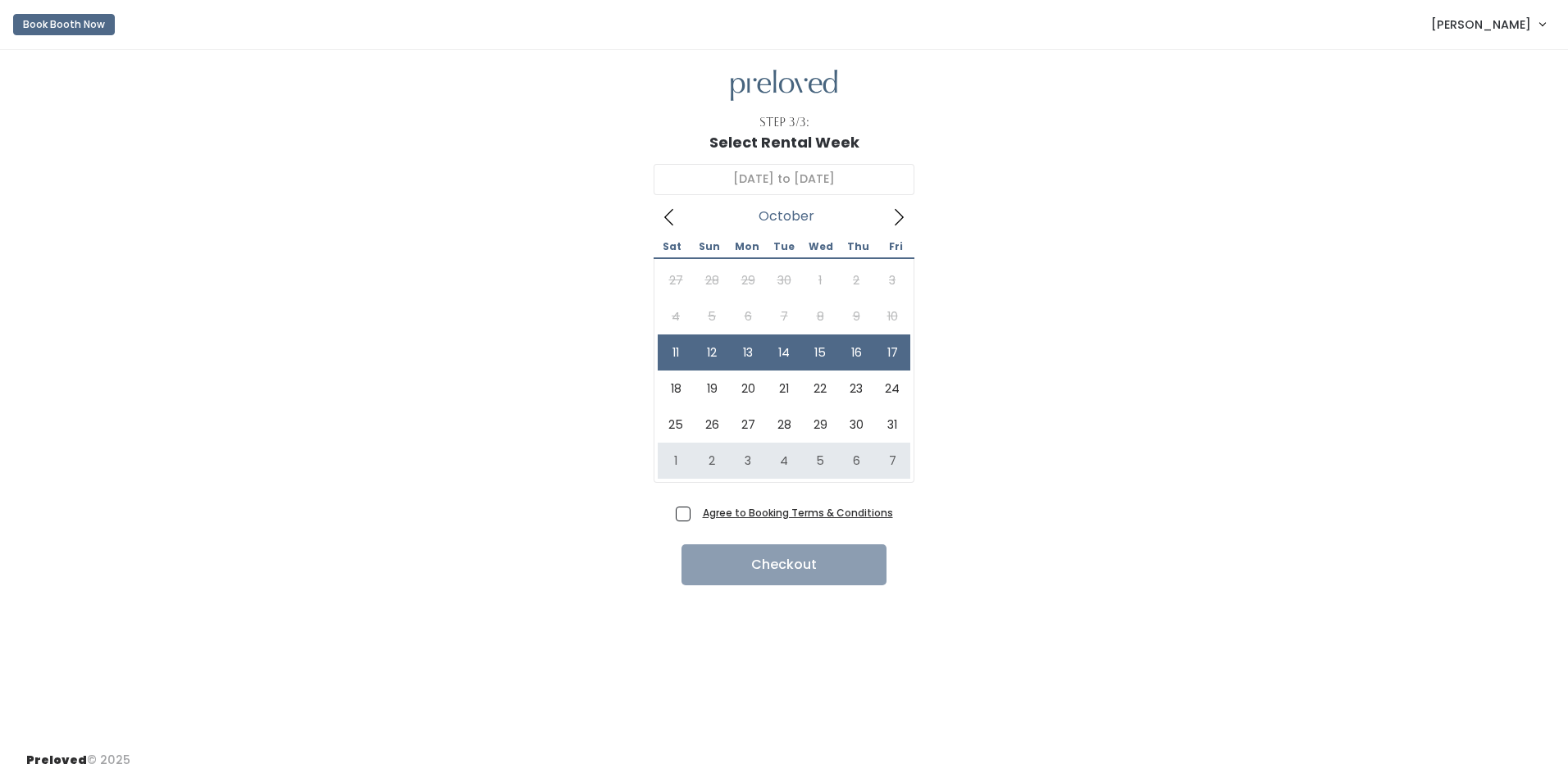
click at [677, 515] on div "Agree to Booking Terms & Conditions Checkout" at bounding box center [784, 543] width 1516 height 84
click at [696, 514] on span "Agree to Booking Terms & Conditions" at bounding box center [794, 512] width 197 height 16
click at [696, 514] on input "Agree to Booking Terms & Conditions" at bounding box center [701, 509] width 11 height 11
checkbox input "true"
click at [743, 570] on button "Checkout" at bounding box center [784, 565] width 205 height 41
